Goal: Transaction & Acquisition: Purchase product/service

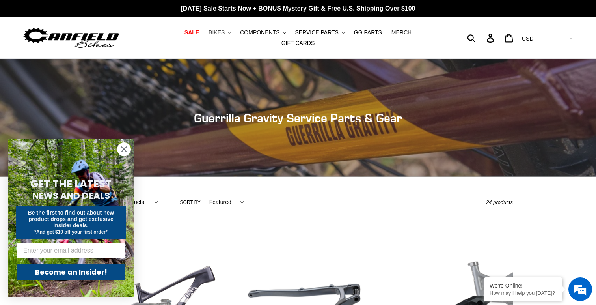
click at [208, 36] on span "BIKES" at bounding box center [216, 32] width 16 height 7
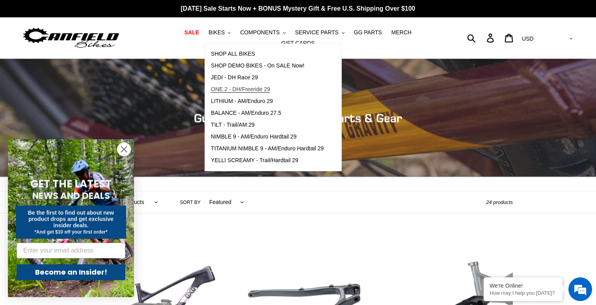
click at [226, 93] on span "ONE.2 - DH/Freeride 29" at bounding box center [240, 89] width 59 height 7
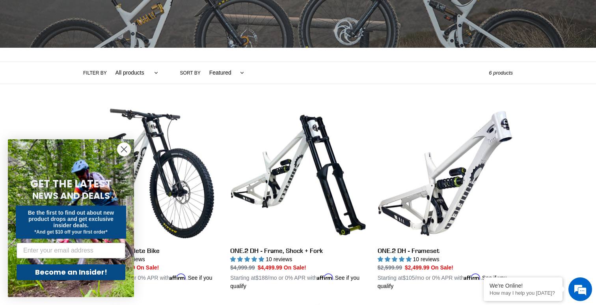
scroll to position [153, 0]
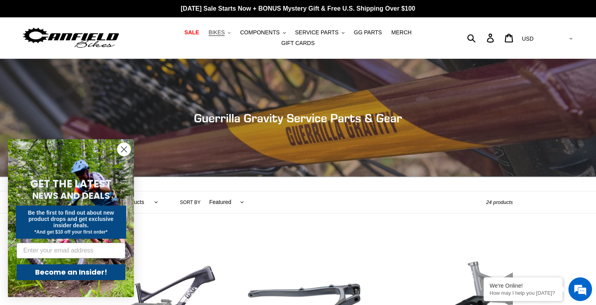
click at [208, 32] on span "BIKES" at bounding box center [216, 32] width 16 height 7
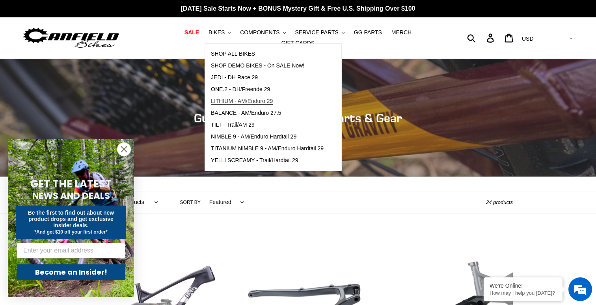
click at [218, 102] on span "LITHIUM - AM/Enduro 29" at bounding box center [242, 101] width 62 height 7
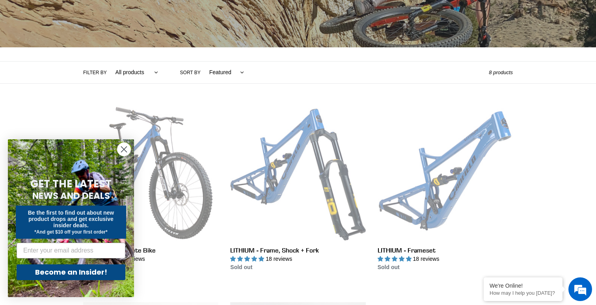
scroll to position [132, 0]
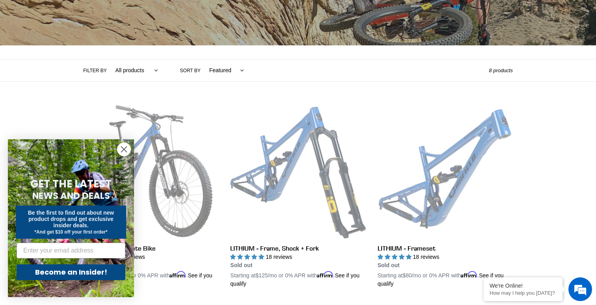
click at [123, 153] on circle "Close dialog" at bounding box center [123, 149] width 13 height 13
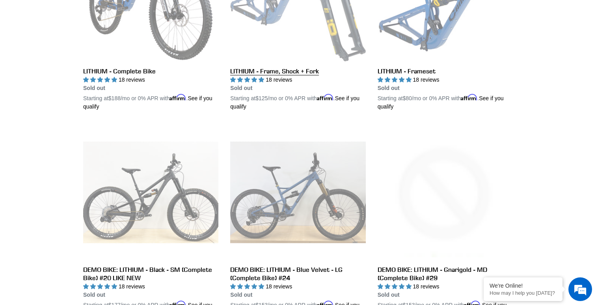
scroll to position [314, 0]
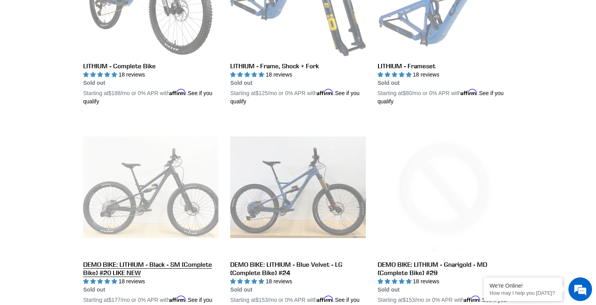
click at [137, 198] on link "DEMO BIKE: LITHIUM - Black - SM (Complete Bike) #20 LIKE NEW" at bounding box center [150, 215] width 135 height 193
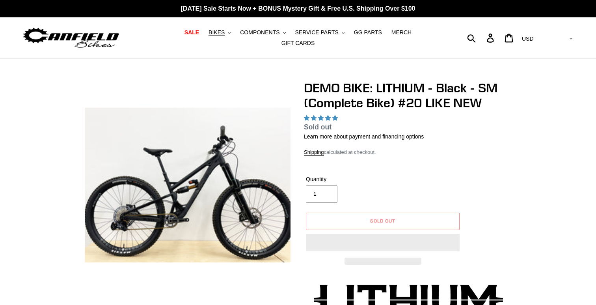
select select "highest-rating"
